Goal: Find contact information: Find contact information

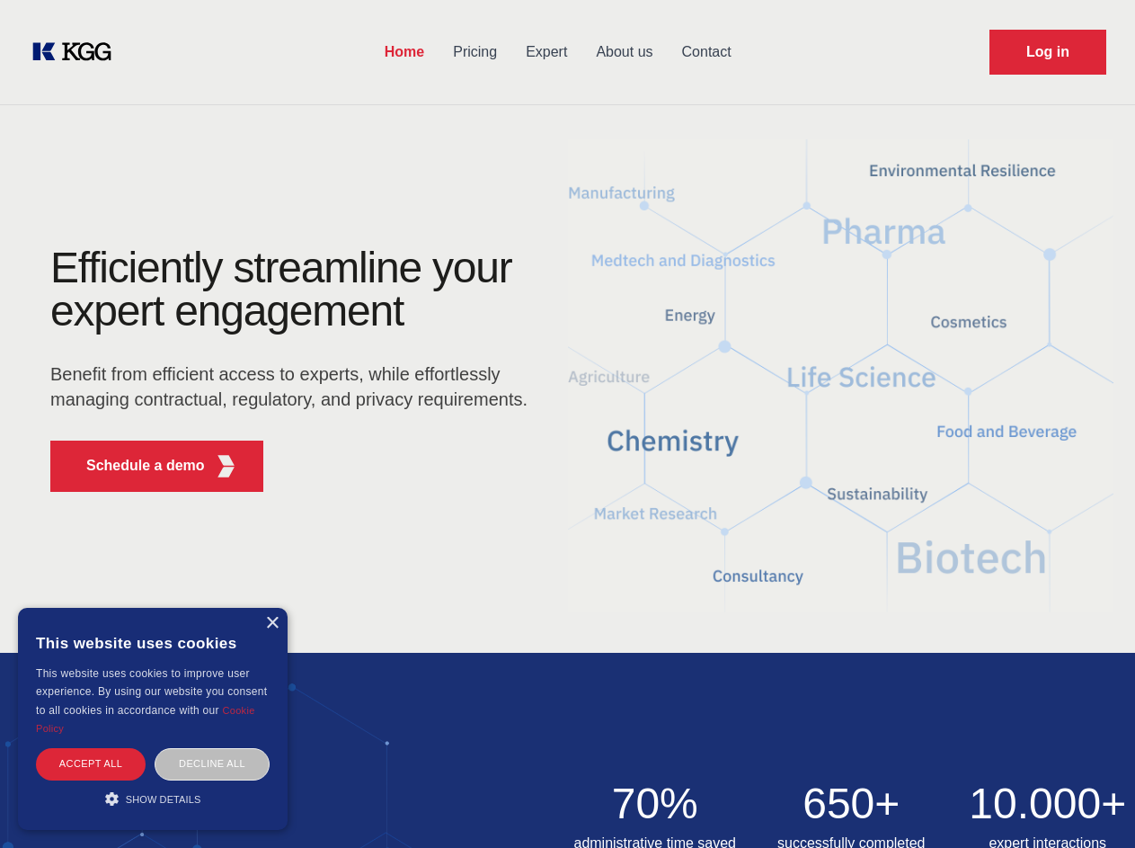
click at [567, 423] on div "Efficiently streamline your expert engagement Benefit from efficient access to …" at bounding box center [295, 376] width 547 height 260
click at [135, 466] on p "Schedule a demo" at bounding box center [145, 466] width 119 height 22
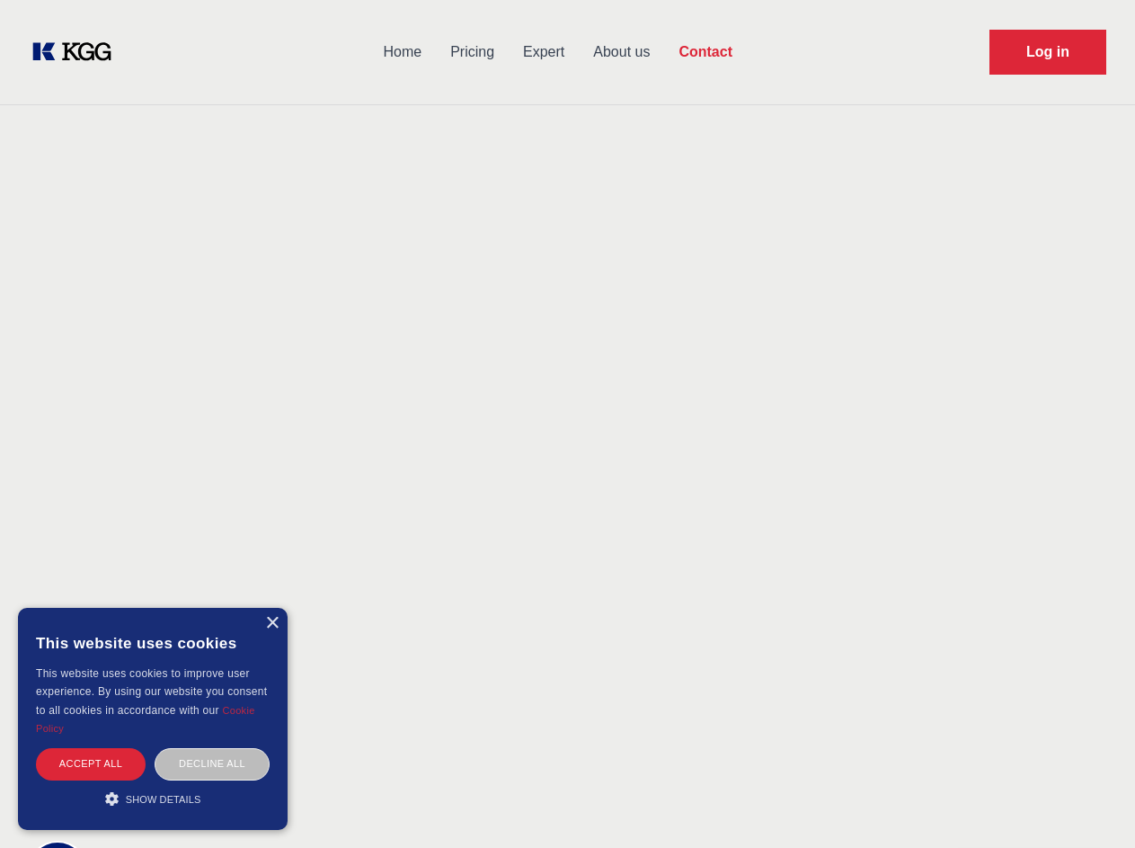
click at [271, 623] on div "× This website uses cookies This website uses cookies to improve user experienc…" at bounding box center [153, 719] width 270 height 222
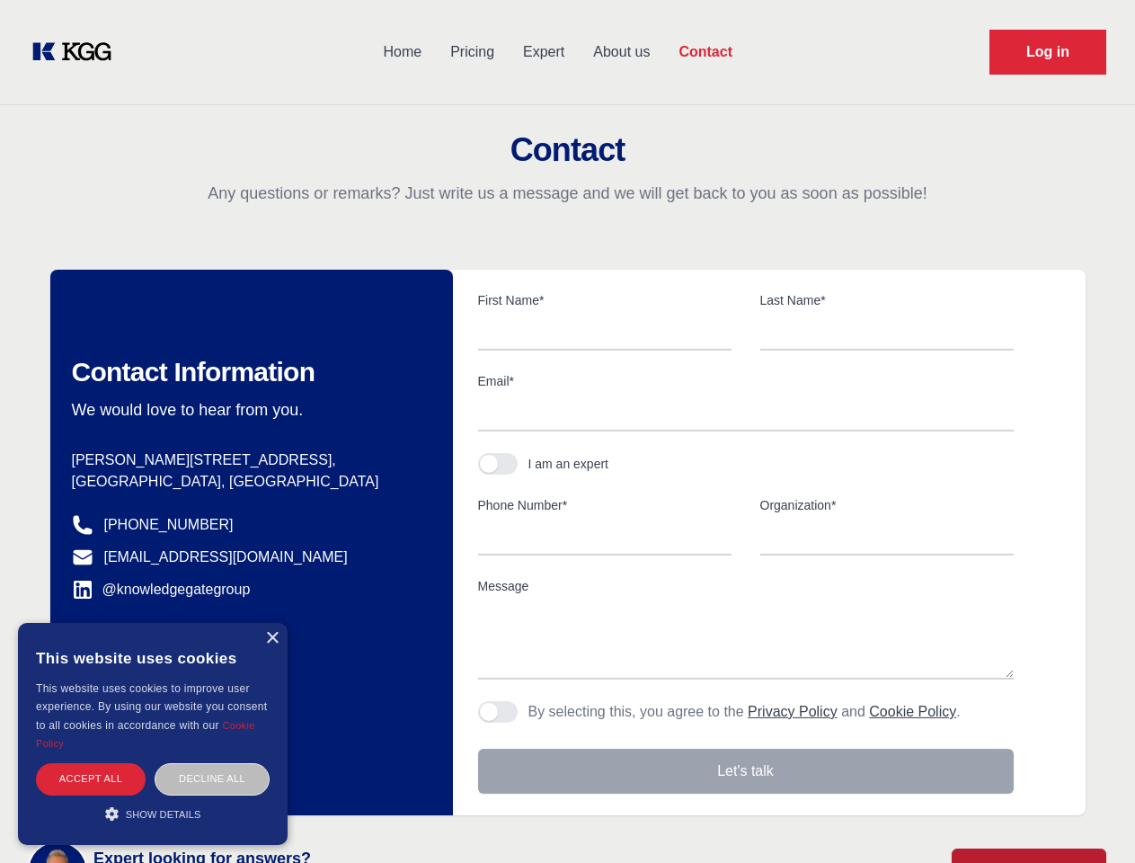
click at [91, 763] on div "Accept all" at bounding box center [91, 778] width 110 height 31
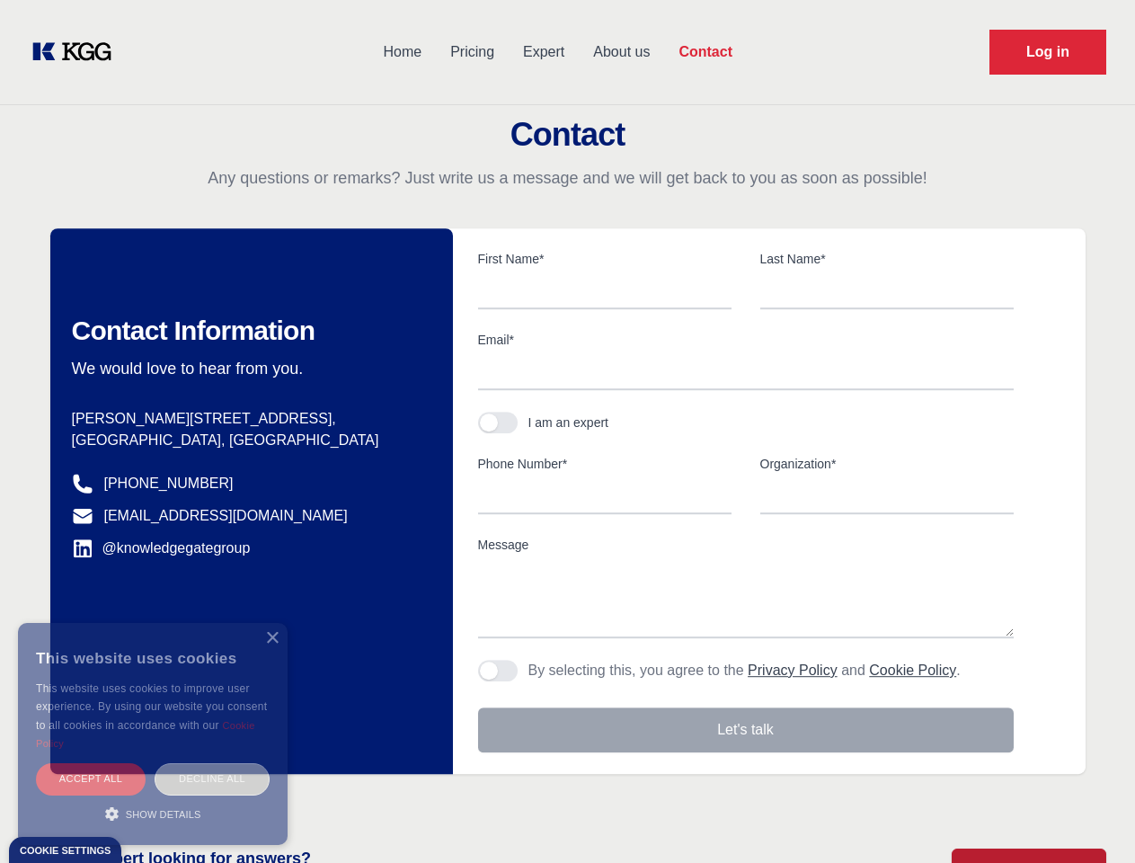
click at [212, 763] on div "Decline all" at bounding box center [212, 778] width 115 height 31
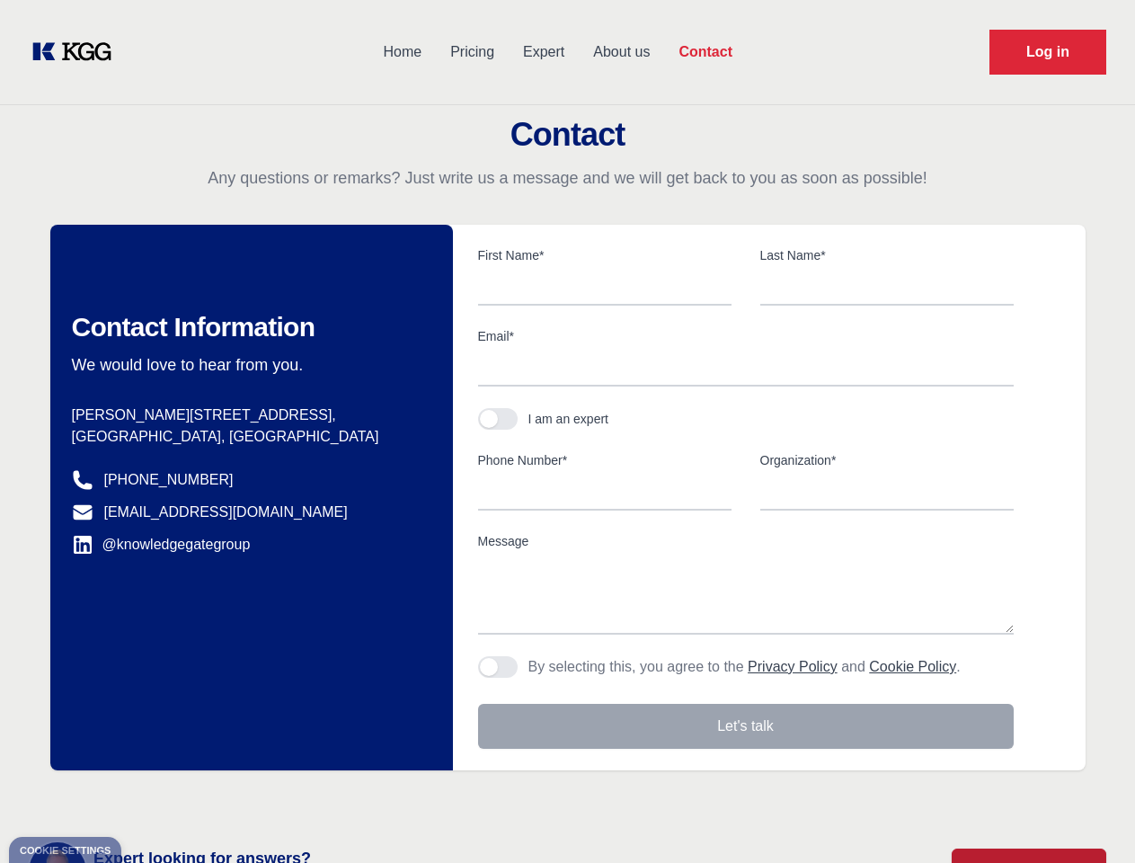
click at [153, 798] on main "Contact Any questions or remarks? Just write us a message and we will get back …" at bounding box center [567, 468] width 1135 height 936
